Goal: Register for event/course

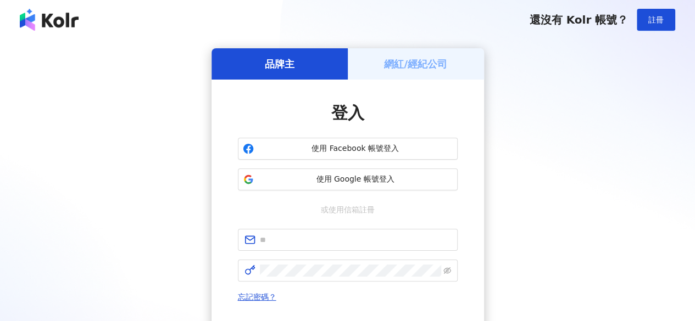
click at [433, 57] on h5 "網紅/經紀公司" at bounding box center [415, 64] width 63 height 14
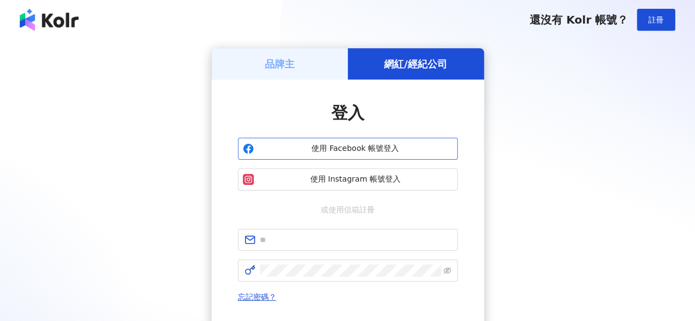
click at [353, 146] on span "使用 Facebook 帳號登入" at bounding box center [355, 148] width 194 height 11
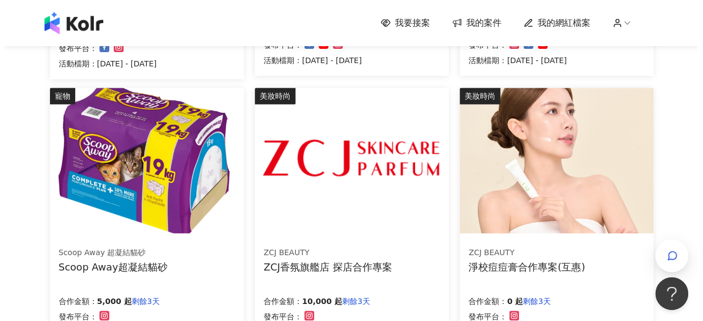
scroll to position [385, 0]
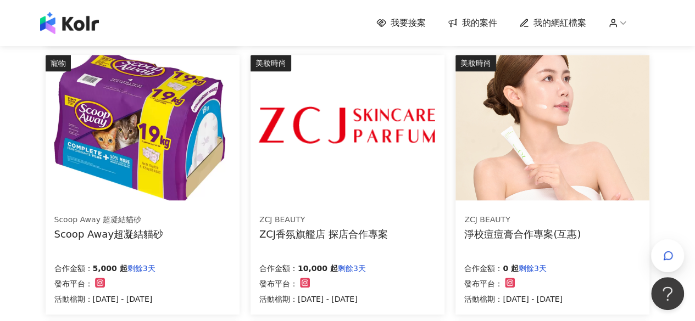
click at [343, 146] on img at bounding box center [346, 128] width 193 height 146
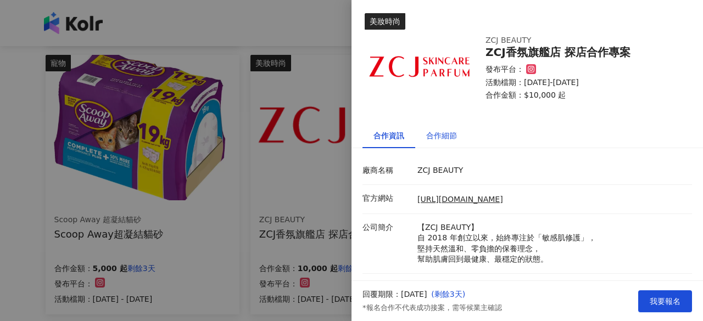
click at [448, 137] on div "合作細節" at bounding box center [441, 136] width 31 height 12
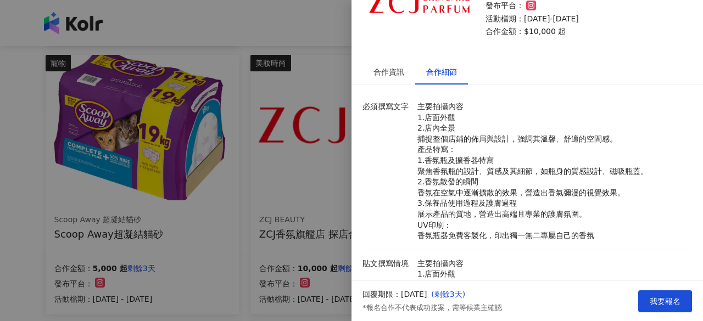
scroll to position [0, 0]
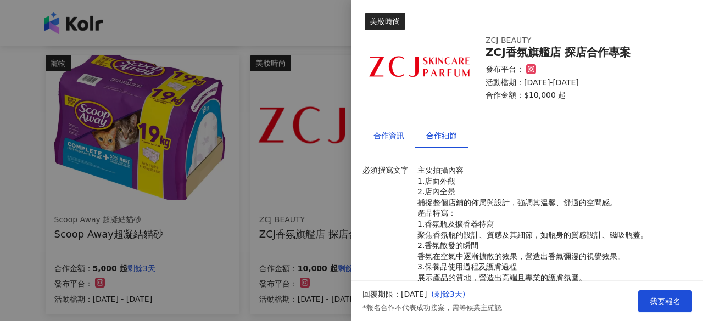
click at [397, 135] on div "合作資訊" at bounding box center [389, 136] width 31 height 12
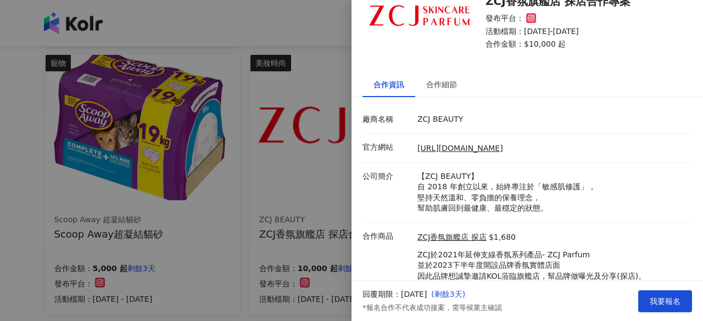
scroll to position [86, 0]
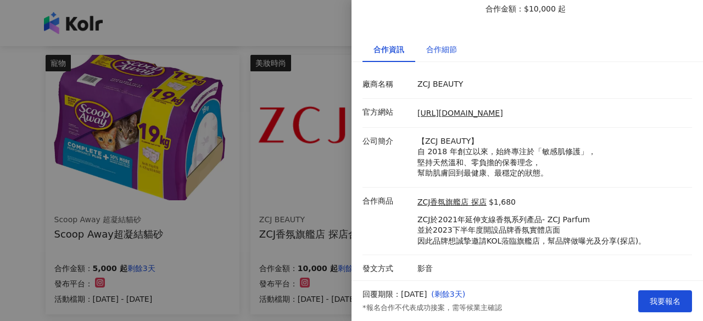
click at [443, 49] on div "合作細節" at bounding box center [441, 49] width 31 height 12
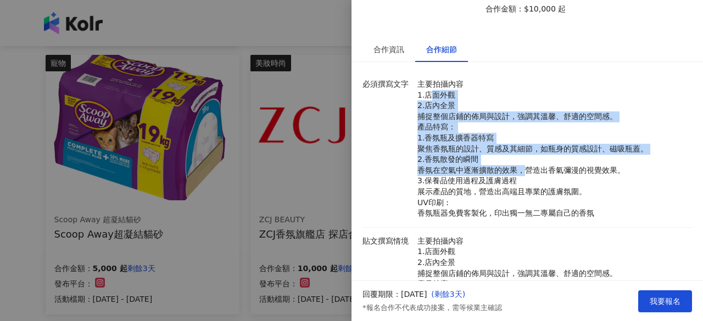
drag, startPoint x: 428, startPoint y: 97, endPoint x: 524, endPoint y: 167, distance: 118.7
click at [524, 167] on p "主要拍攝內容 1.店面外觀 2.店內全景 捕捉整個店鋪的佈局與設計，強調其溫馨、舒適的空間感。 產品特寫： 1.香氛瓶及擴香器特寫 聚焦香氛瓶的設計、質感及其…" at bounding box center [551, 149] width 269 height 140
click at [499, 168] on p "主要拍攝內容 1.店面外觀 2.店內全景 捕捉整個店鋪的佈局與設計，強調其溫馨、舒適的空間感。 產品特寫： 1.香氛瓶及擴香器特寫 聚焦香氛瓶的設計、質感及其…" at bounding box center [551, 149] width 269 height 140
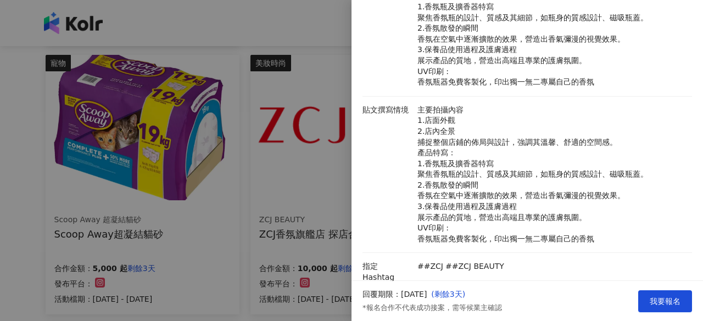
scroll to position [251, 0]
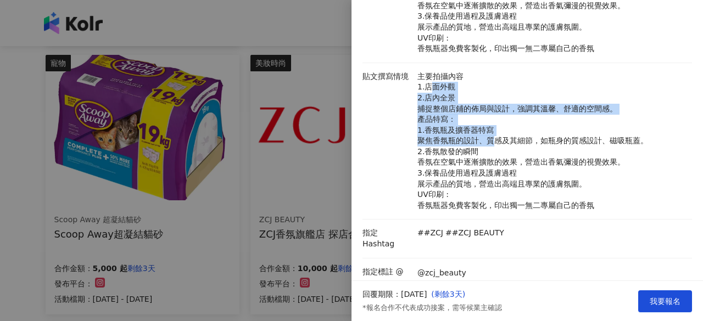
drag, startPoint x: 434, startPoint y: 83, endPoint x: 491, endPoint y: 145, distance: 84.0
click at [491, 145] on p "主要拍攝內容 1.店面外觀 2.店內全景 捕捉整個店鋪的佈局與設計，強調其溫馨、舒適的空間感。 產品特寫： 1.香氛瓶及擴香器特寫 聚焦香氛瓶的設計、質感及其…" at bounding box center [551, 141] width 269 height 140
click at [460, 126] on p "主要拍攝內容 1.店面外觀 2.店內全景 捕捉整個店鋪的佈局與設計，強調其溫馨、舒適的空間感。 產品特寫： 1.香氛瓶及擴香器特寫 聚焦香氛瓶的設計、質感及其…" at bounding box center [551, 141] width 269 height 140
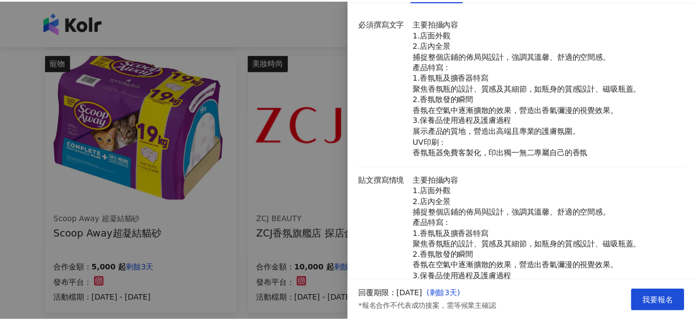
scroll to position [0, 0]
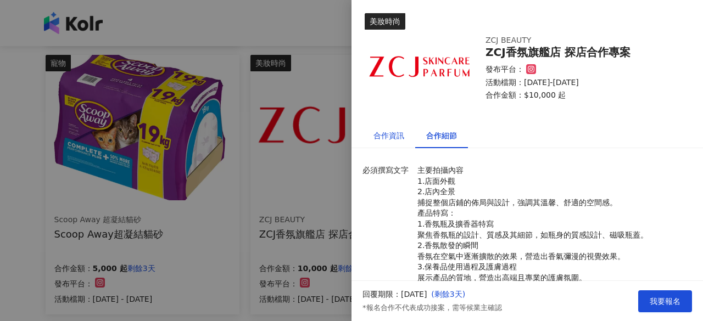
click at [390, 136] on div "合作資訊" at bounding box center [389, 136] width 31 height 12
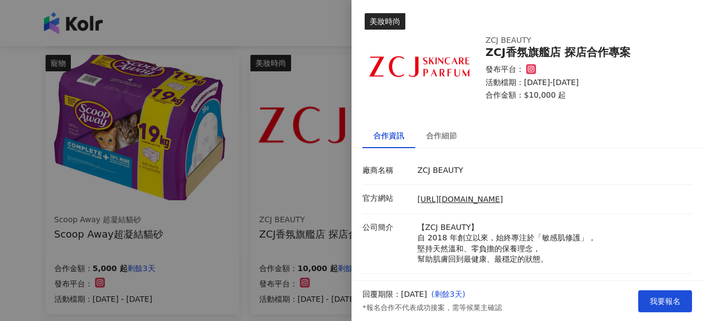
click at [321, 35] on div at bounding box center [351, 160] width 703 height 321
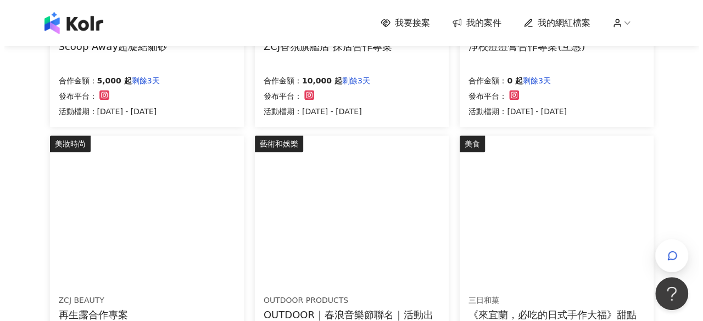
scroll to position [549, 0]
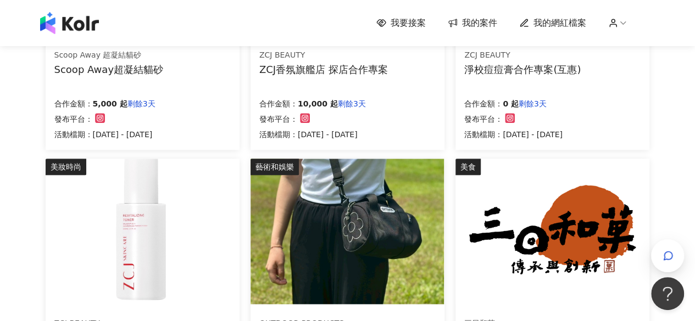
click at [153, 222] on img at bounding box center [142, 232] width 193 height 146
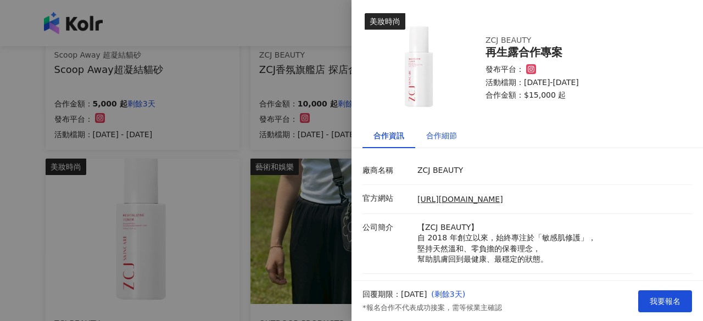
click at [446, 133] on div "合作細節" at bounding box center [441, 136] width 31 height 12
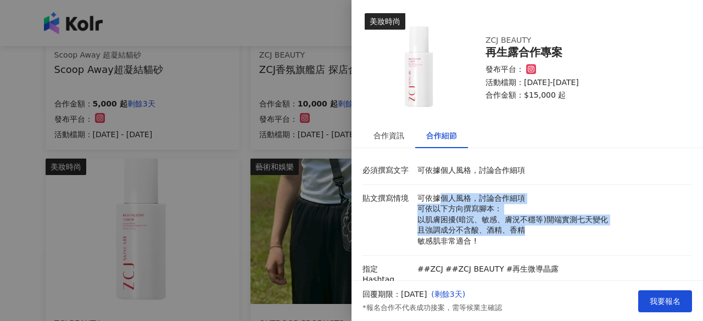
drag, startPoint x: 438, startPoint y: 200, endPoint x: 554, endPoint y: 231, distance: 119.5
click at [554, 231] on p "可依據個人風格，討論合作細項 可依以下方向撰寫腳本： 以肌膚困擾(暗沉、敏感、膚況不穩等)開端實測七天變化 且強調成分不含酸、酒精、香精 敏感肌非常適合 !" at bounding box center [551, 220] width 269 height 54
click at [497, 217] on p "可依據個人風格，討論合作細項 可依以下方向撰寫腳本： 以肌膚困擾(暗沉、敏感、膚況不穩等)開端實測七天變化 且強調成分不含酸、酒精、香精 敏感肌非常適合 !" at bounding box center [551, 220] width 269 height 54
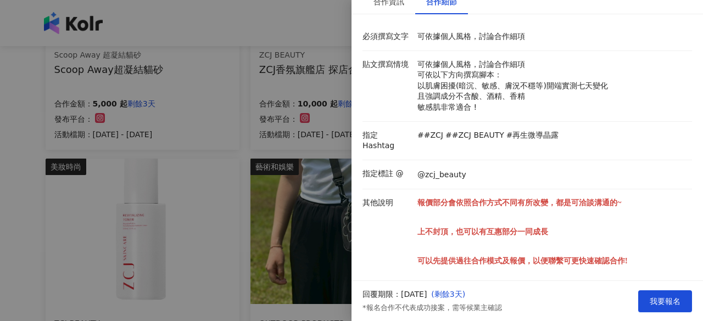
scroll to position [0, 0]
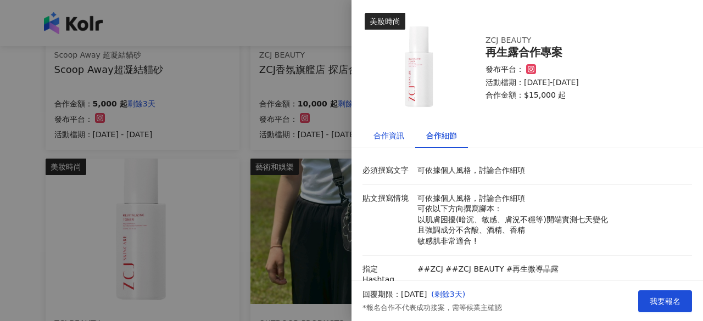
click at [389, 135] on div "合作資訊" at bounding box center [389, 136] width 31 height 12
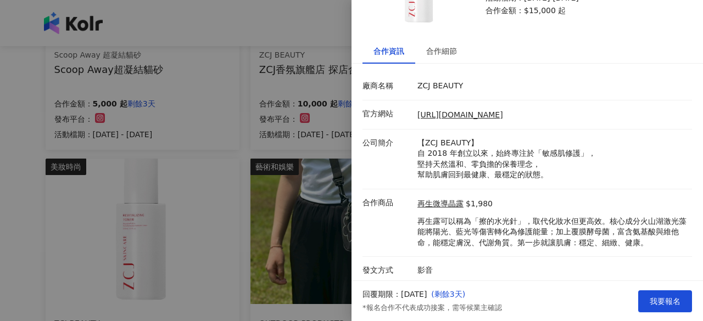
scroll to position [86, 0]
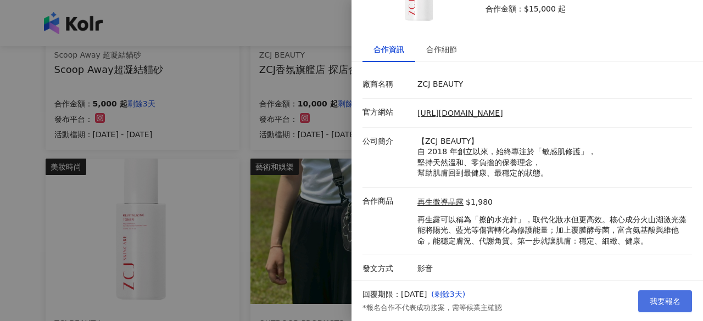
click at [662, 302] on span "我要報名" at bounding box center [665, 301] width 31 height 9
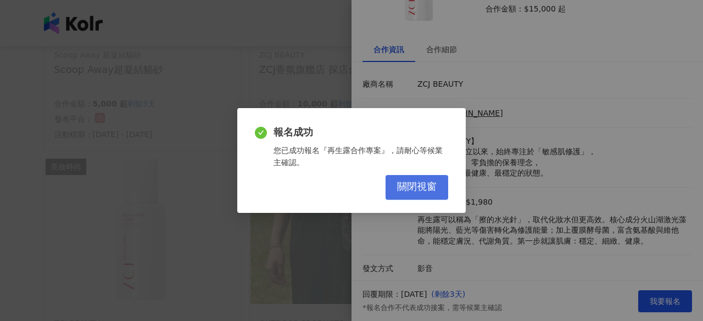
click at [412, 190] on span "關閉視窗" at bounding box center [417, 187] width 40 height 12
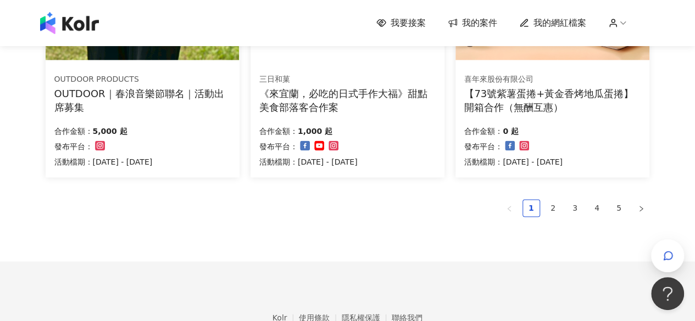
scroll to position [855, 0]
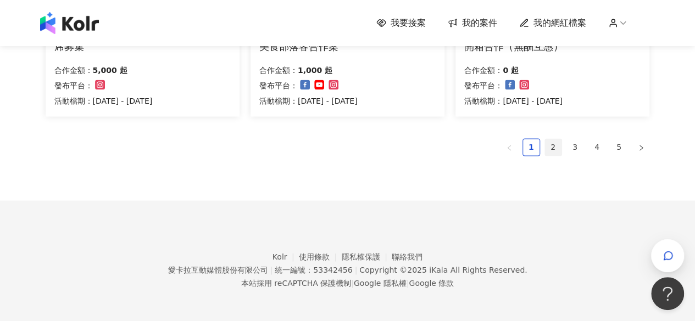
click at [552, 144] on link "2" at bounding box center [553, 147] width 16 height 16
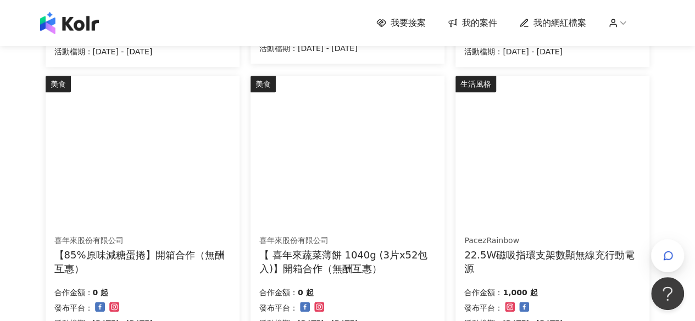
scroll to position [583, 0]
